Goal: Information Seeking & Learning: Find specific fact

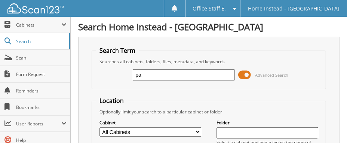
type input "p"
type input "john r"
click at [243, 71] on span at bounding box center [244, 74] width 13 height 11
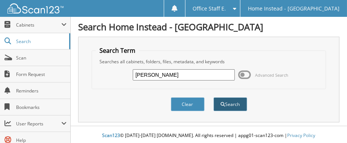
click at [228, 102] on button "Search" at bounding box center [230, 104] width 34 height 14
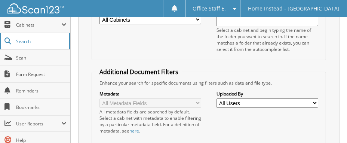
click at [22, 41] on span "Search" at bounding box center [40, 41] width 49 height 6
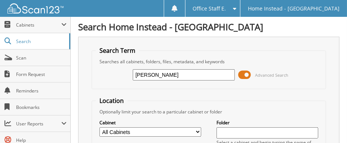
click at [138, 77] on input "john R" at bounding box center [184, 74] width 102 height 11
click at [136, 74] on input "jJohn R" at bounding box center [184, 74] width 102 height 11
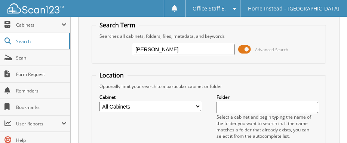
scroll to position [37, 0]
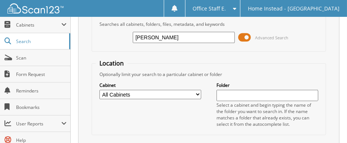
type input "[PERSON_NAME]"
click at [197, 92] on select "All Cabinets Client Needs Filing" at bounding box center [150, 94] width 102 height 9
select select "47546"
click at [99, 90] on select "All Cabinets Client Needs Filing" at bounding box center [150, 94] width 102 height 9
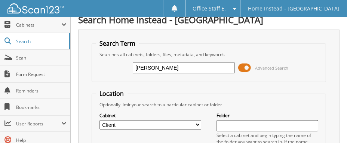
scroll to position [0, 0]
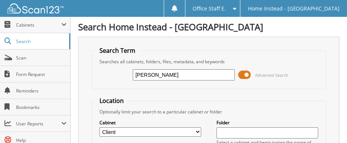
click at [182, 77] on input "John R" at bounding box center [184, 74] width 102 height 11
click at [29, 72] on span "Form Request" at bounding box center [41, 74] width 50 height 6
click at [195, 129] on select "All Cabinets Client Needs Filing" at bounding box center [150, 131] width 102 height 9
select select "47546"
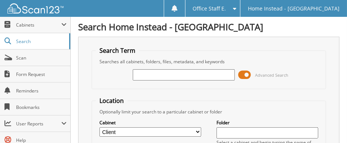
click at [99, 127] on select "All Cabinets Client Needs Filing" at bounding box center [150, 131] width 102 height 9
click at [171, 71] on input "text" at bounding box center [184, 74] width 102 height 11
type input "[PERSON_NAME]"
click at [244, 73] on span at bounding box center [244, 74] width 13 height 11
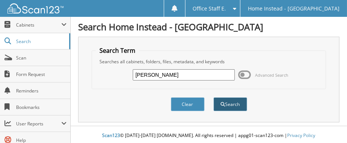
click at [233, 104] on button "Search" at bounding box center [230, 104] width 34 height 14
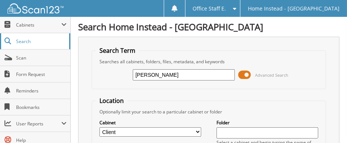
click at [21, 40] on span "Search" at bounding box center [40, 41] width 49 height 6
